Goal: Information Seeking & Learning: Learn about a topic

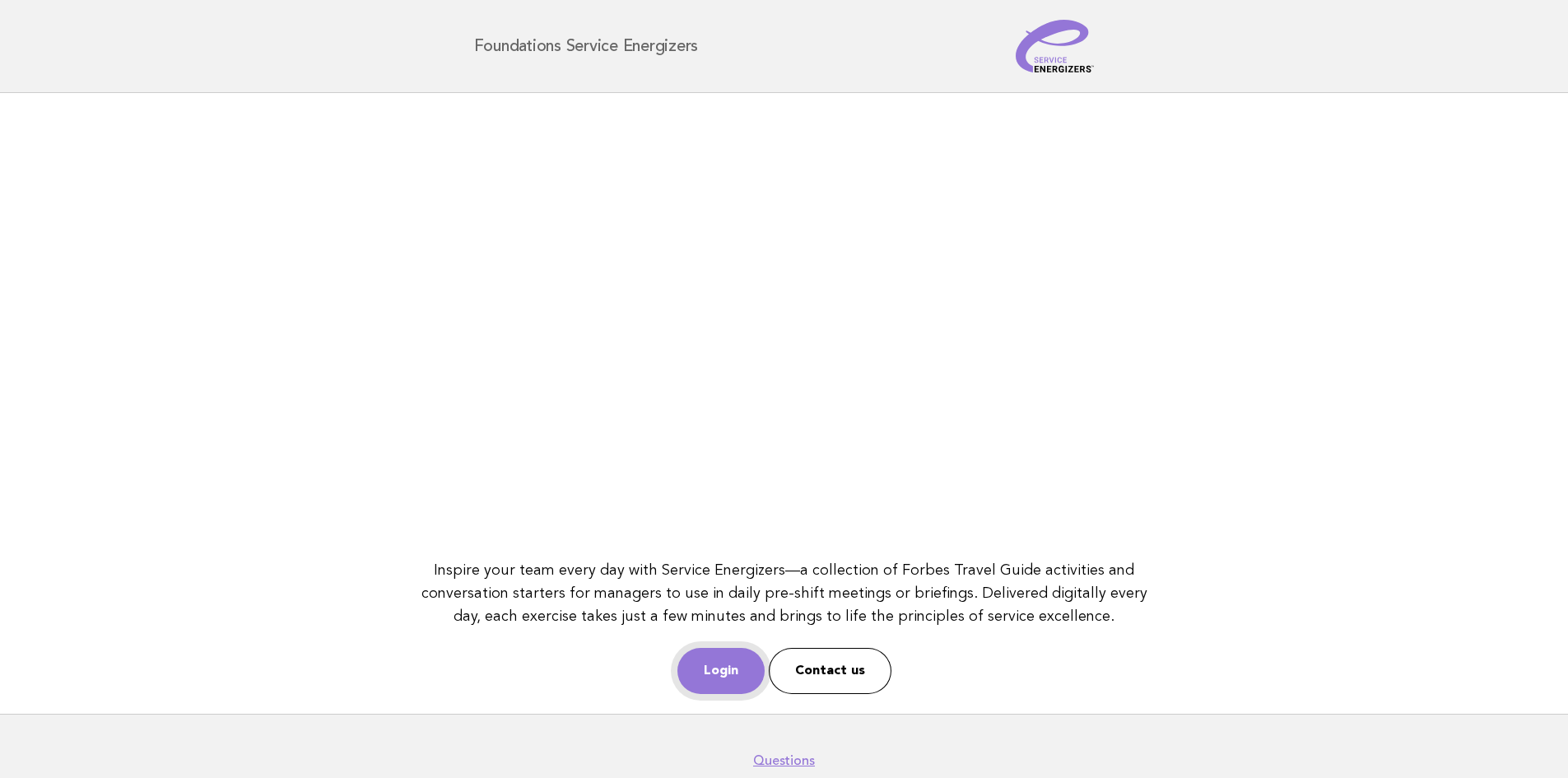
click at [703, 675] on link "Login" at bounding box center [720, 671] width 87 height 46
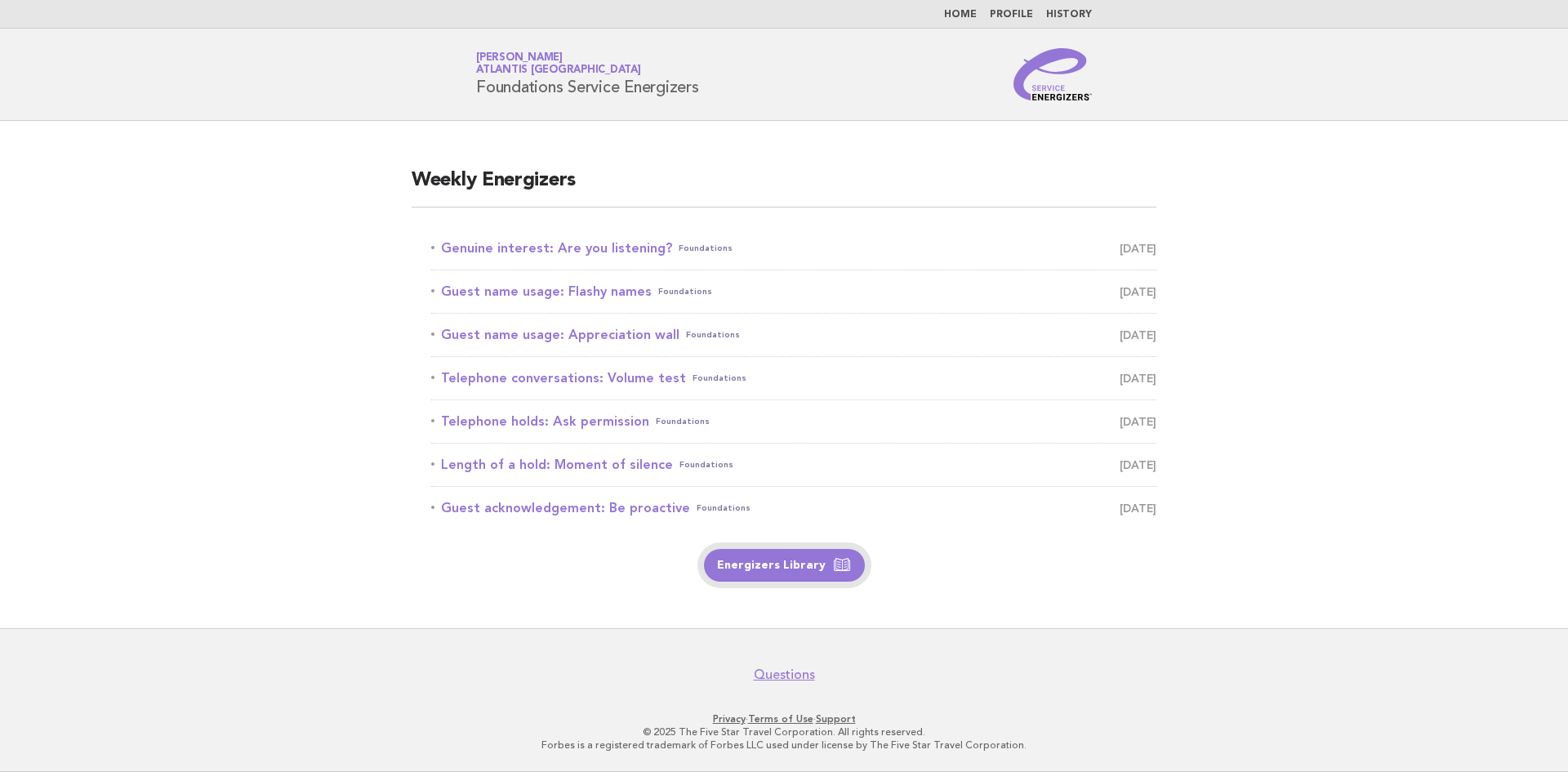
click at [776, 567] on link "Energizers Library" at bounding box center [784, 565] width 161 height 33
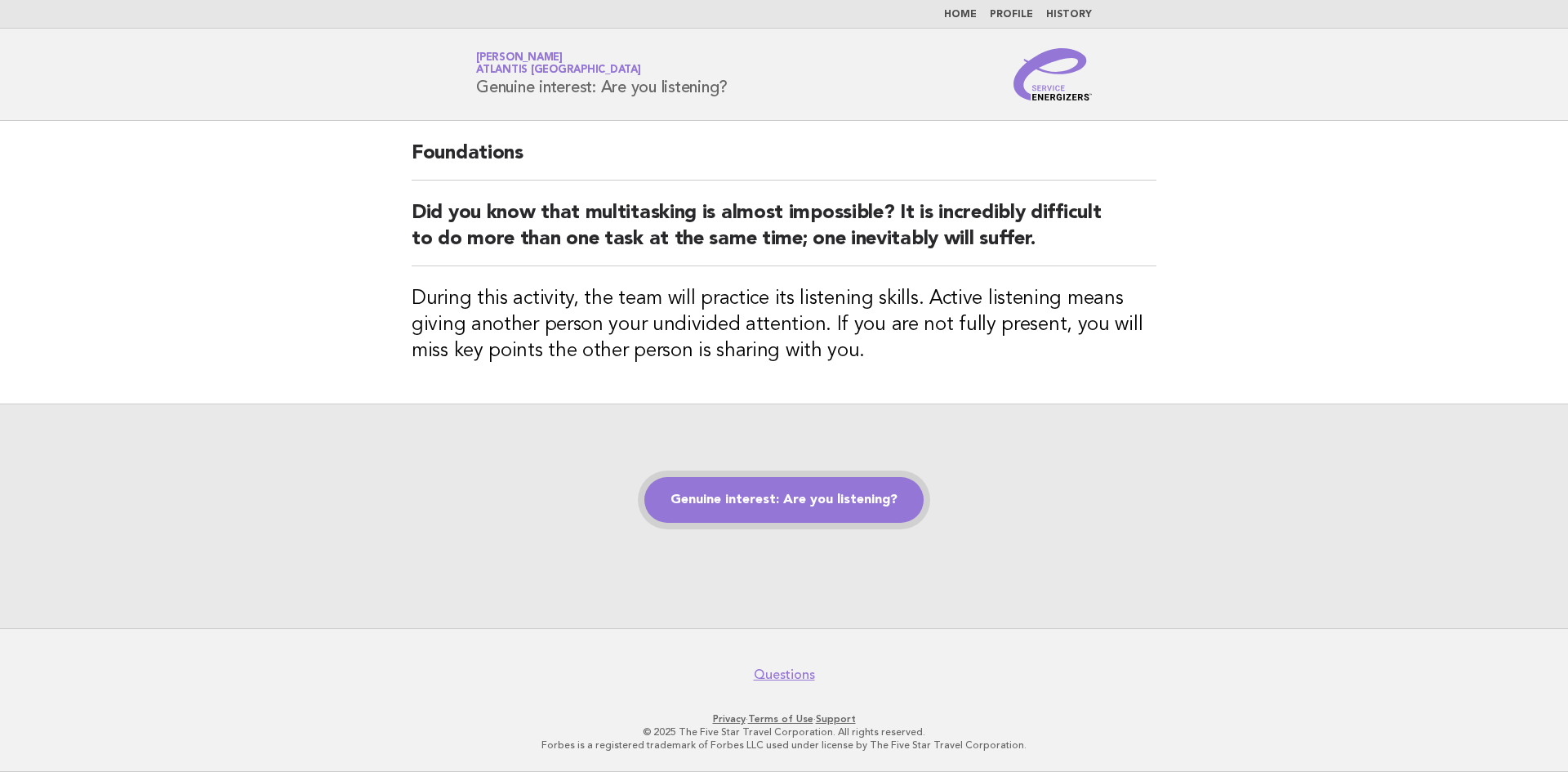
click at [870, 509] on link "Genuine interest: Are you listening?" at bounding box center [784, 499] width 279 height 45
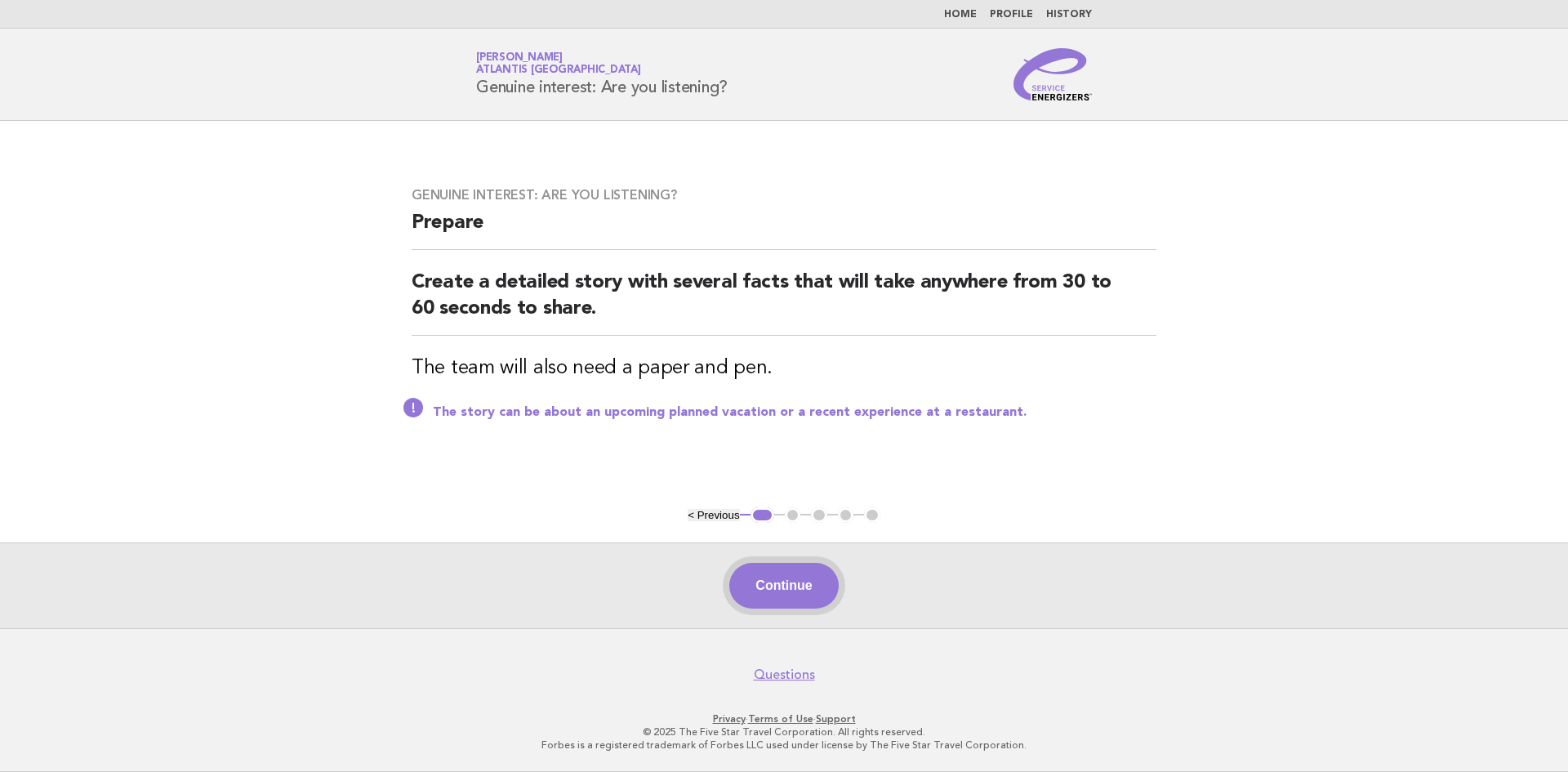
click at [800, 601] on button "Continue" at bounding box center [784, 585] width 108 height 45
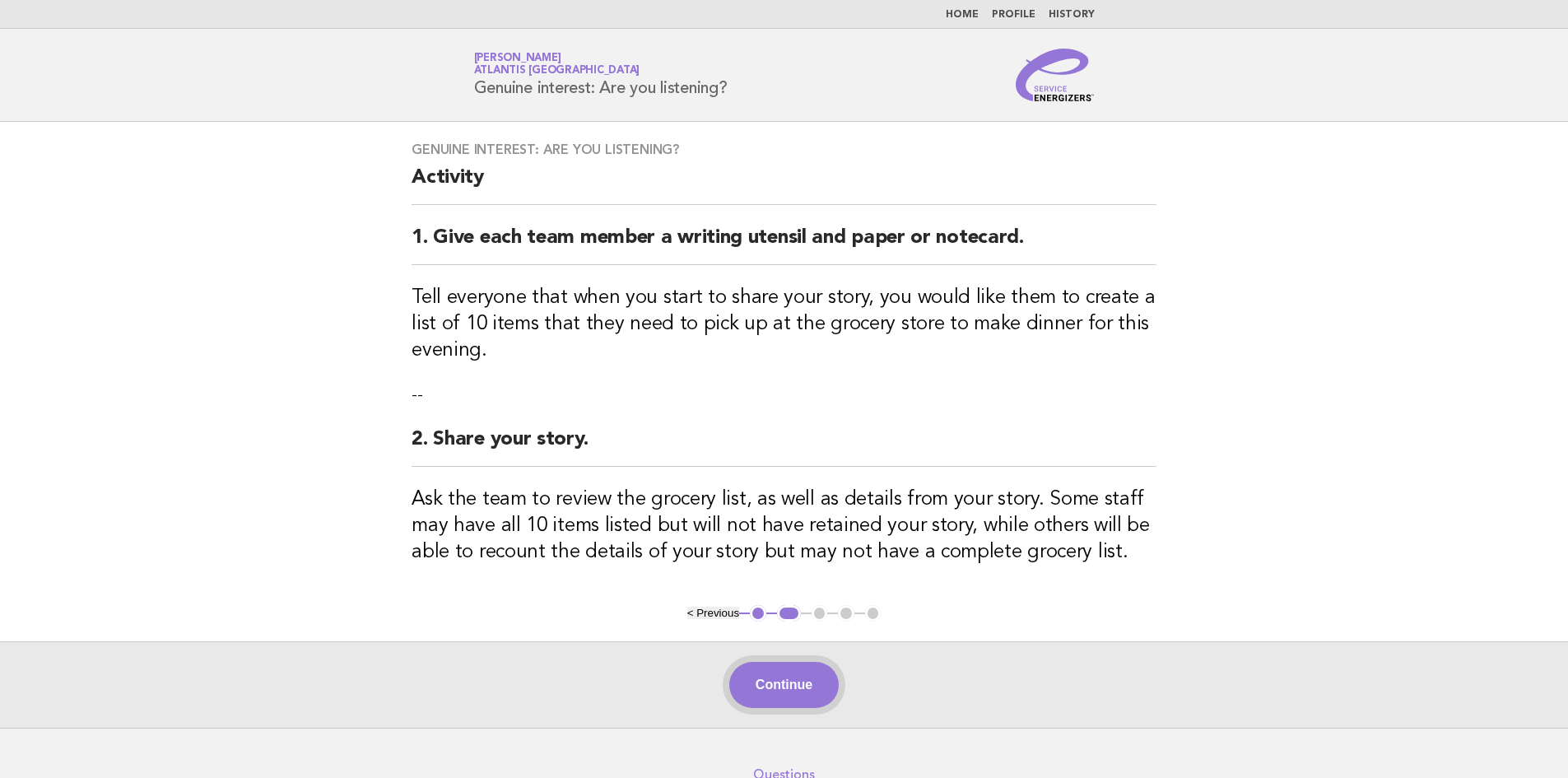
click at [805, 689] on button "Continue" at bounding box center [784, 684] width 109 height 46
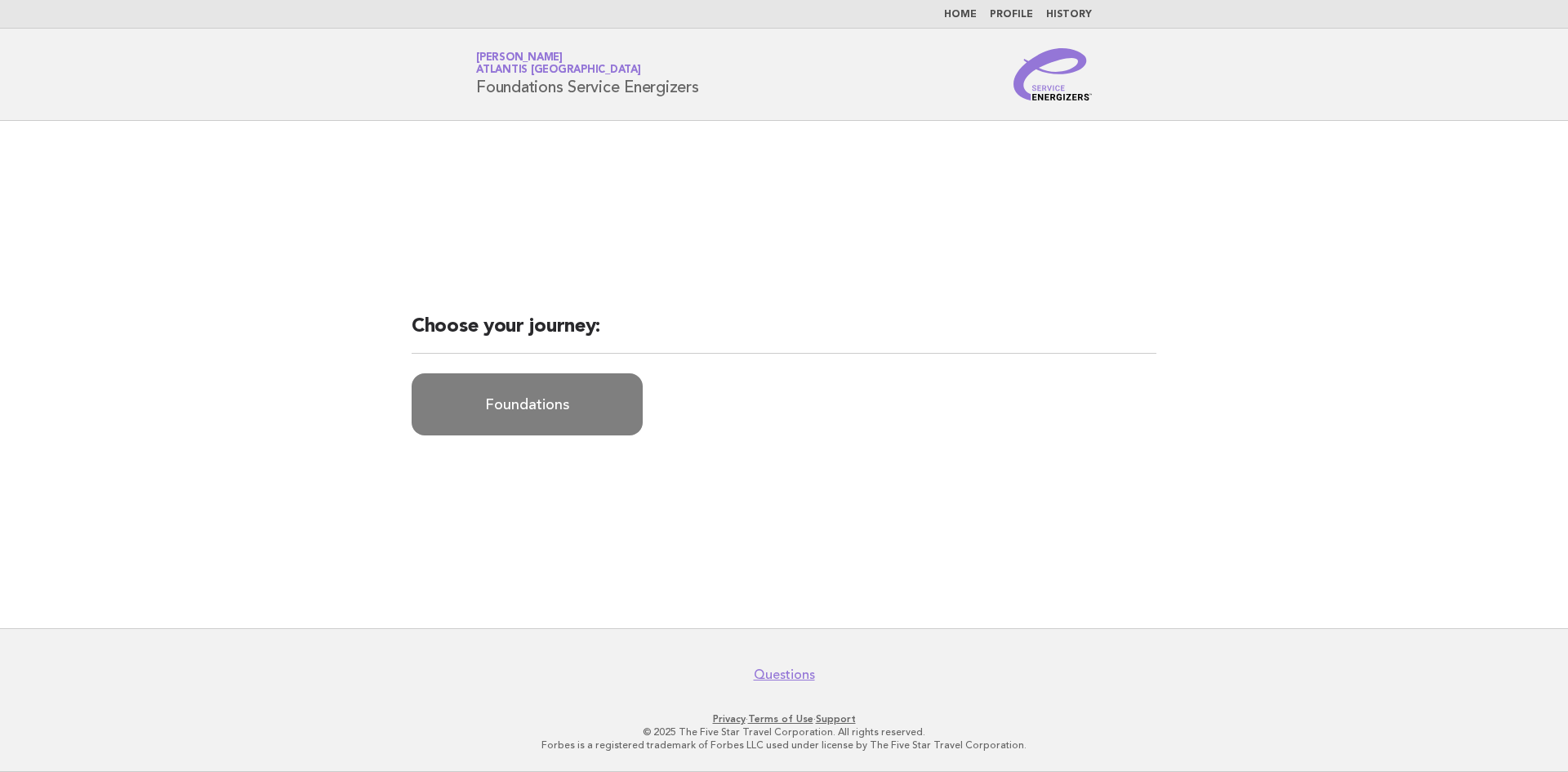
click at [585, 416] on link "Foundations" at bounding box center [527, 404] width 231 height 62
